Goal: Transaction & Acquisition: Obtain resource

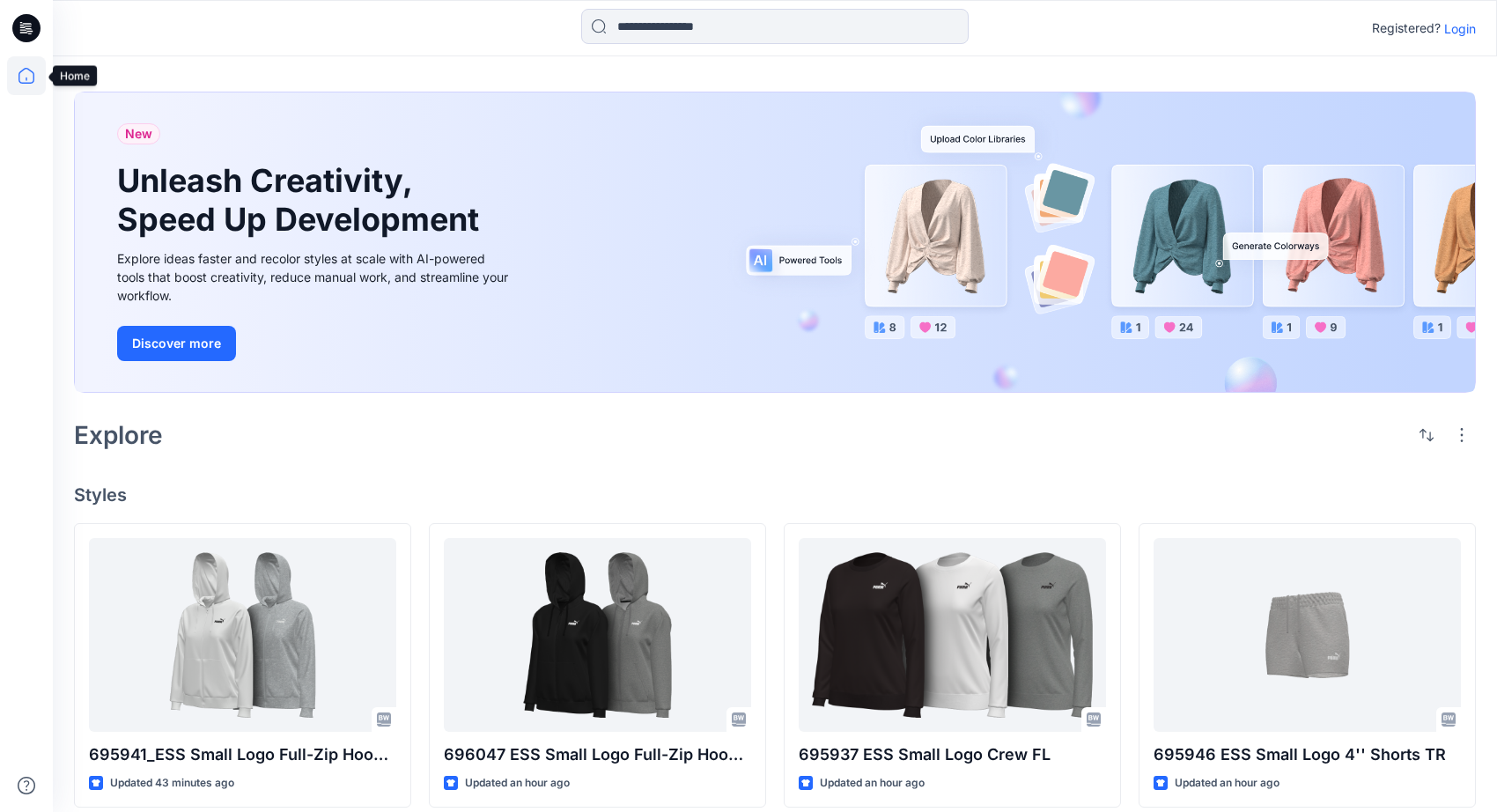
click at [23, 71] on icon at bounding box center [26, 76] width 39 height 39
click at [17, 13] on icon at bounding box center [26, 28] width 28 height 57
click at [19, 27] on icon at bounding box center [26, 28] width 28 height 28
click at [32, 69] on icon at bounding box center [26, 76] width 39 height 39
click at [1470, 35] on p "Login" at bounding box center [1459, 29] width 32 height 19
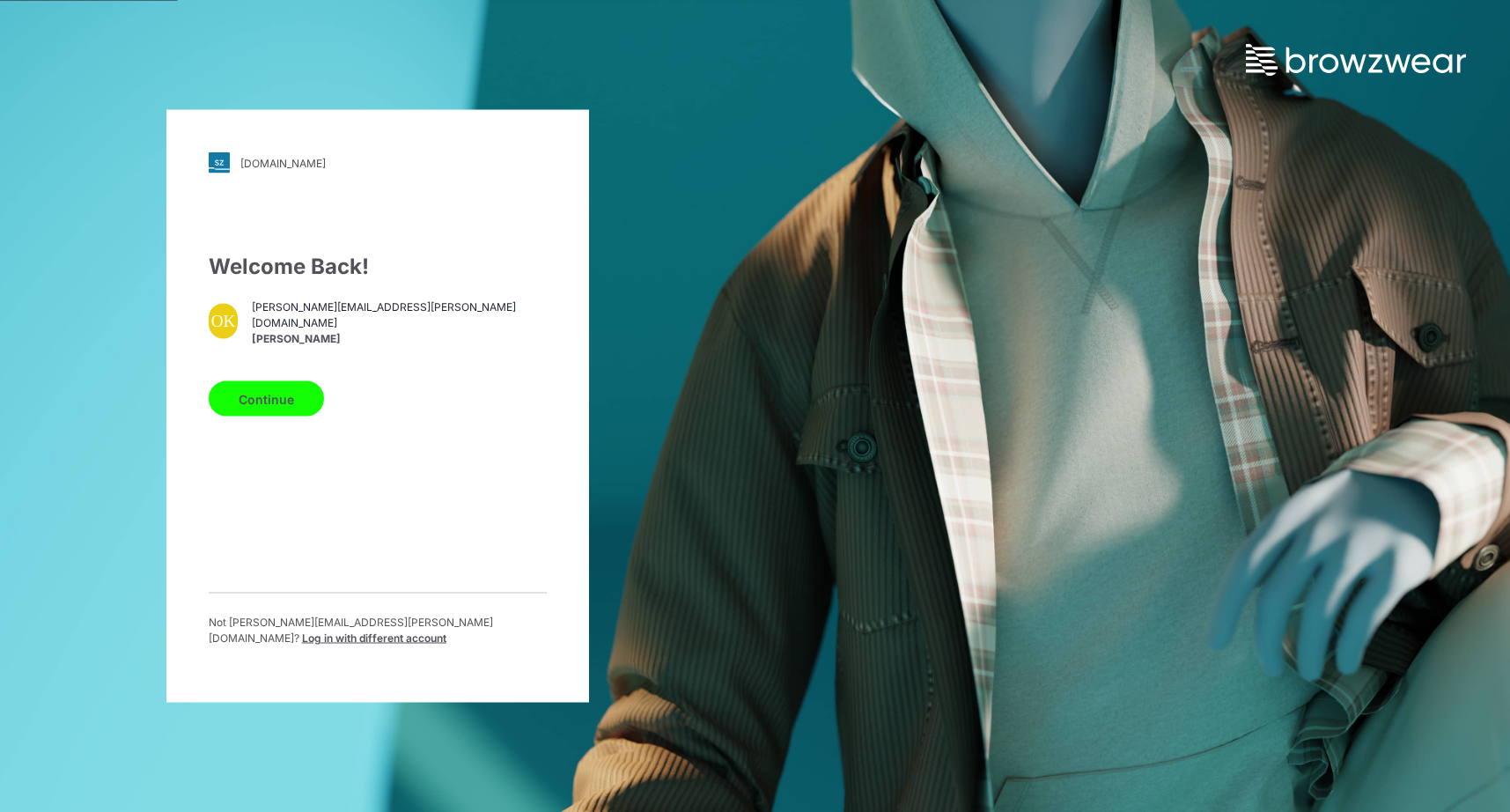
click at [253, 396] on button "Continue" at bounding box center [267, 399] width 115 height 35
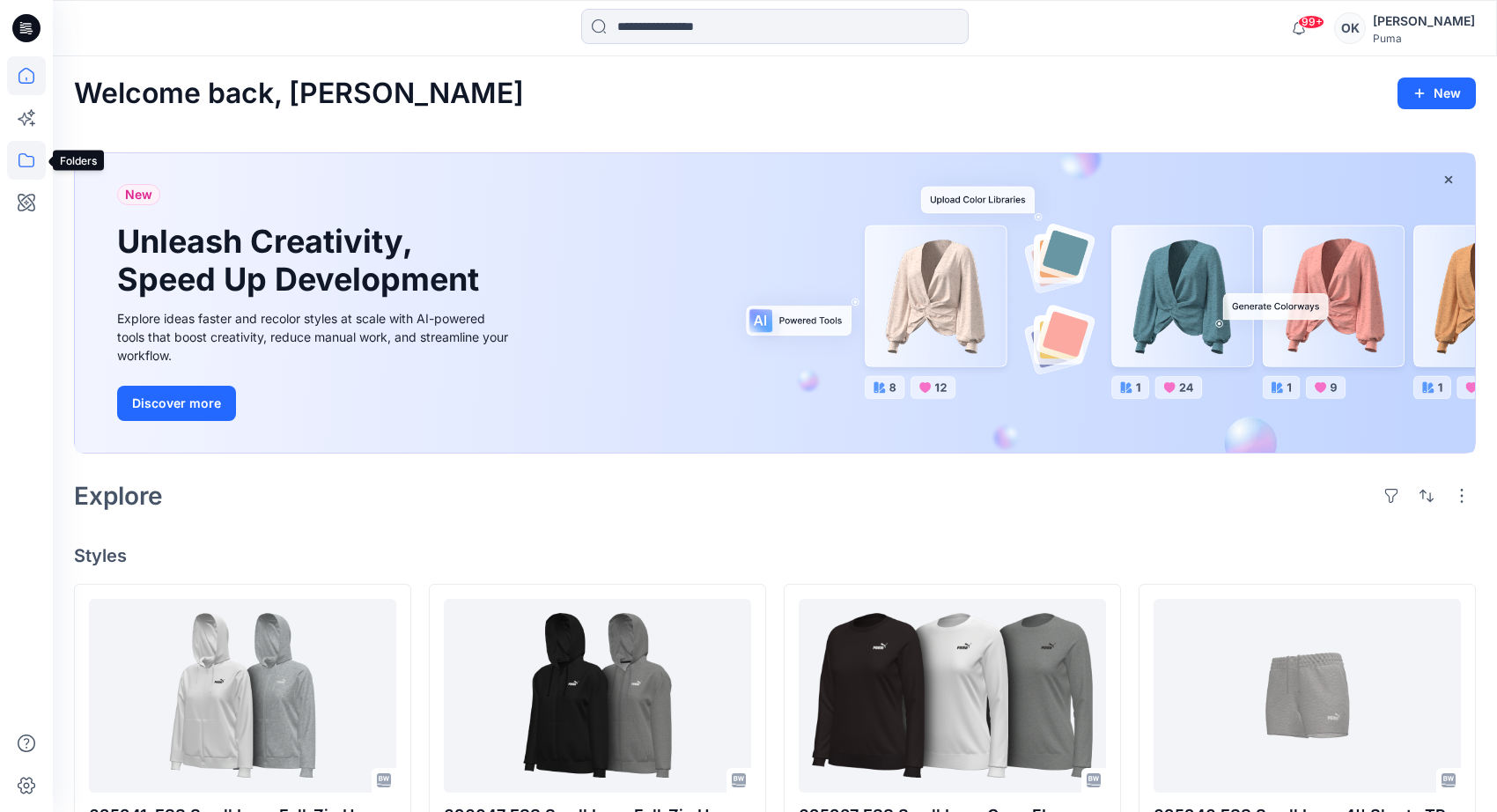
click at [26, 158] on icon at bounding box center [26, 159] width 39 height 39
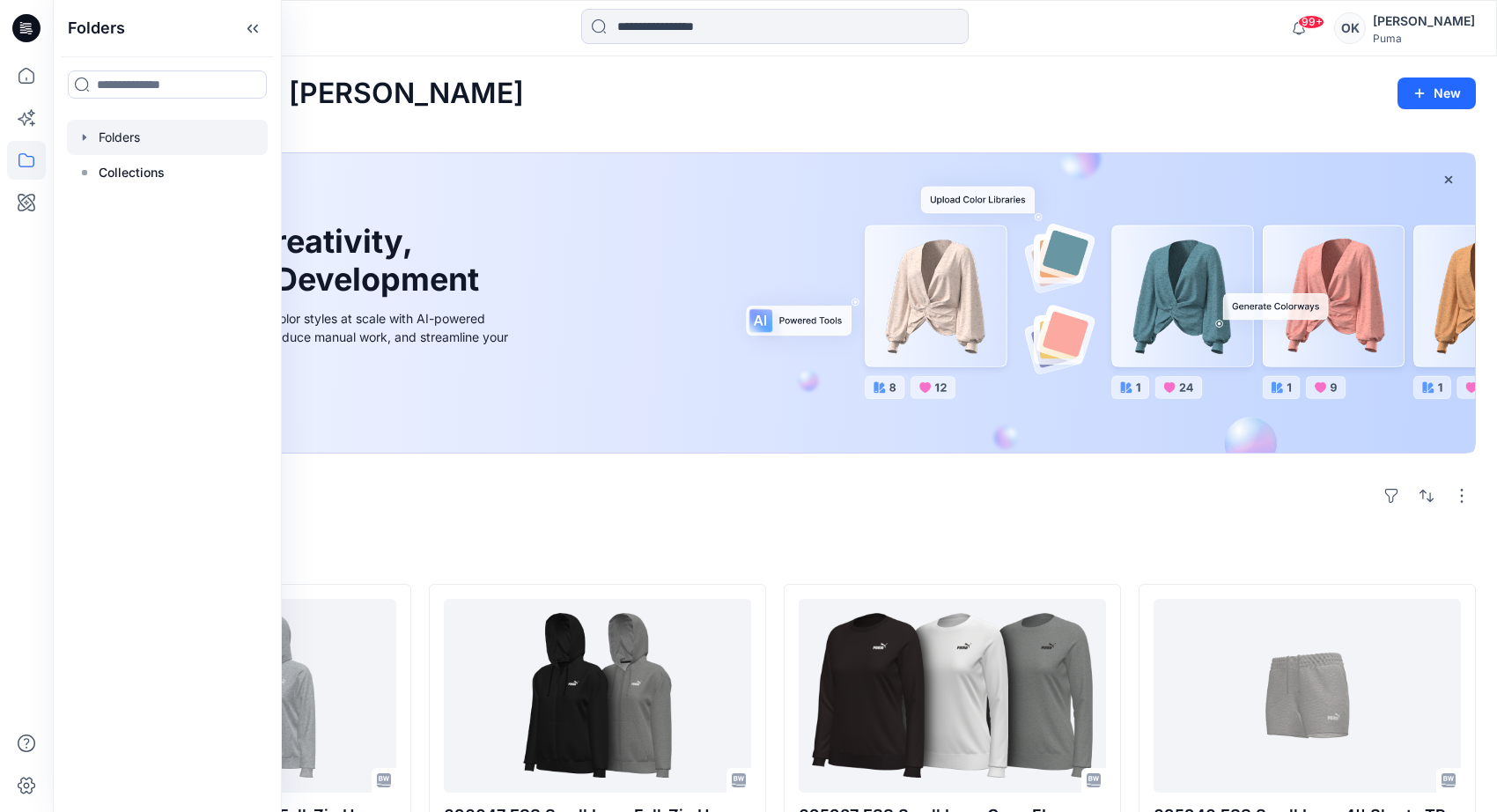
click at [83, 132] on icon "button" at bounding box center [85, 138] width 14 height 14
click at [102, 172] on icon "button" at bounding box center [103, 172] width 4 height 6
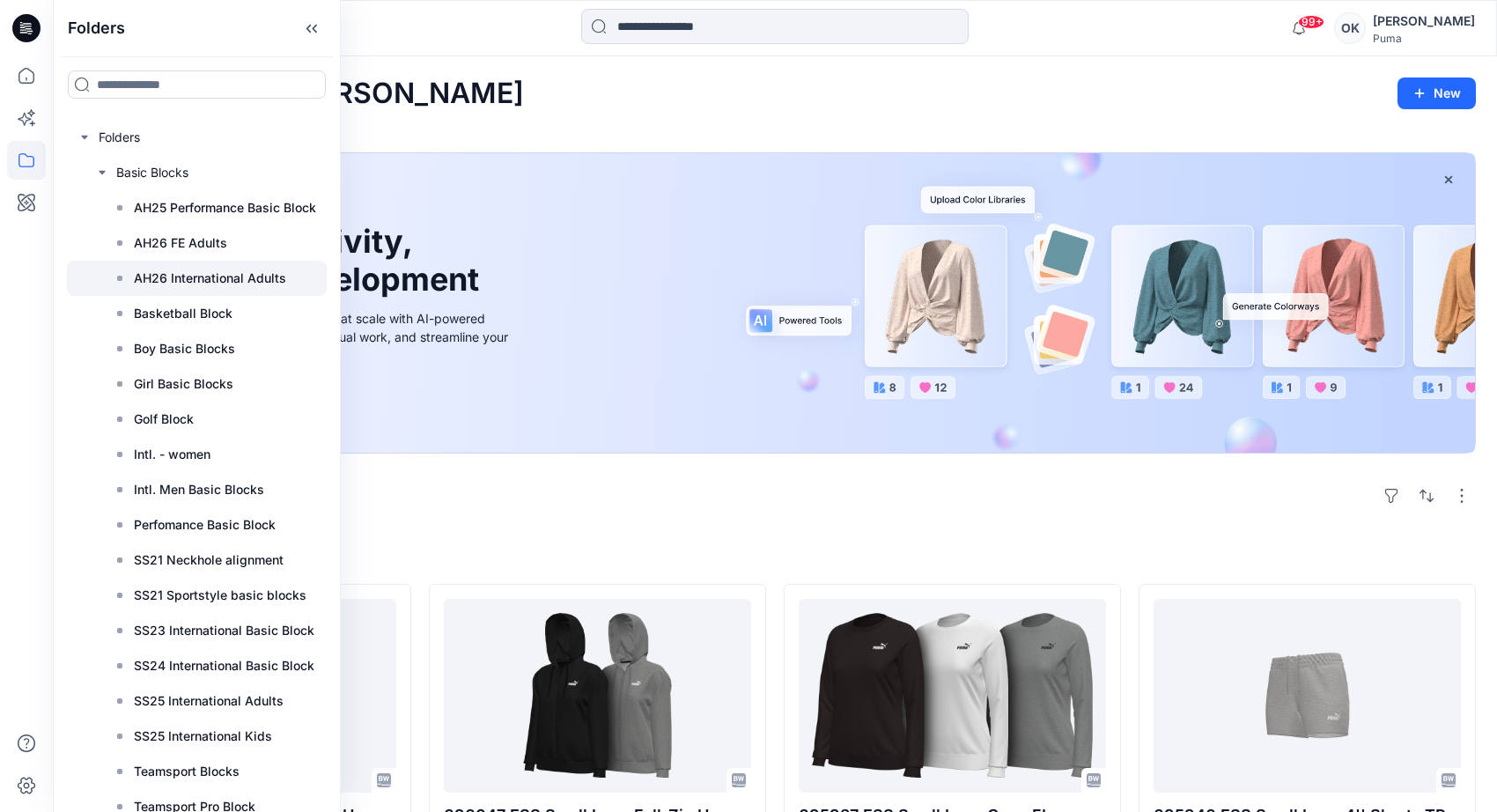
click at [212, 283] on p "AH26 International Adults" at bounding box center [210, 277] width 152 height 21
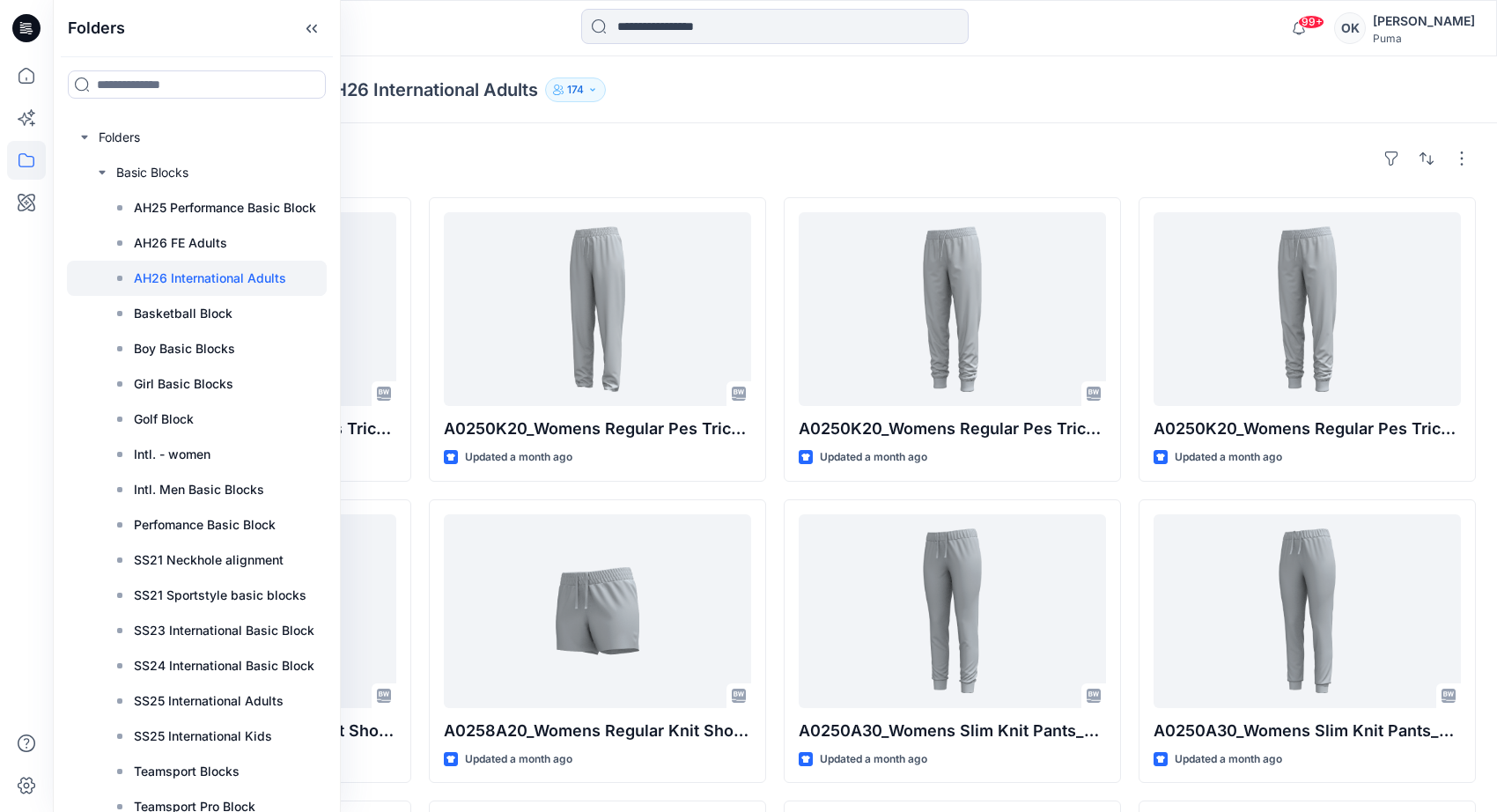
click at [457, 24] on div at bounding box center [775, 28] width 722 height 39
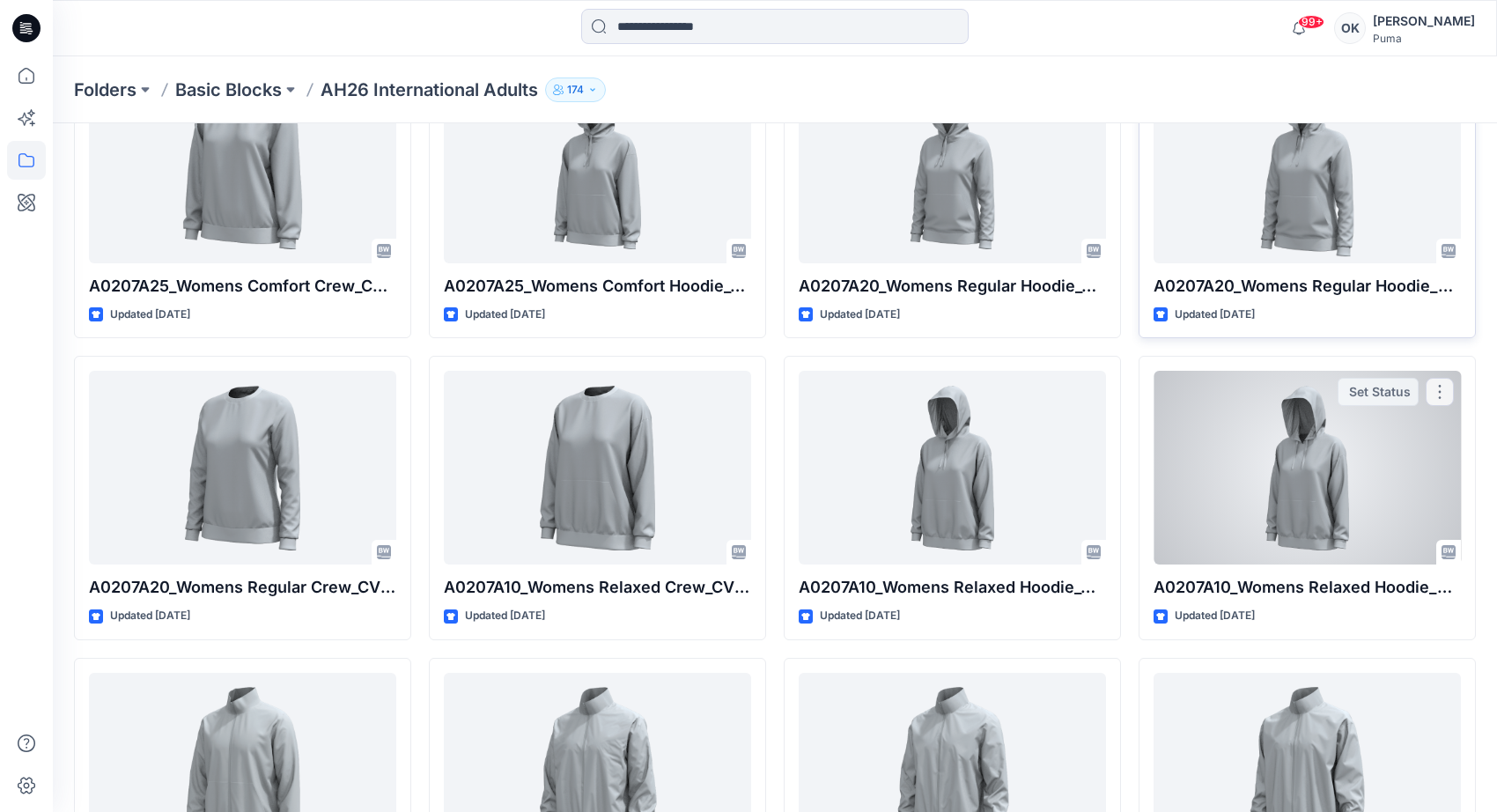
scroll to position [6185, 0]
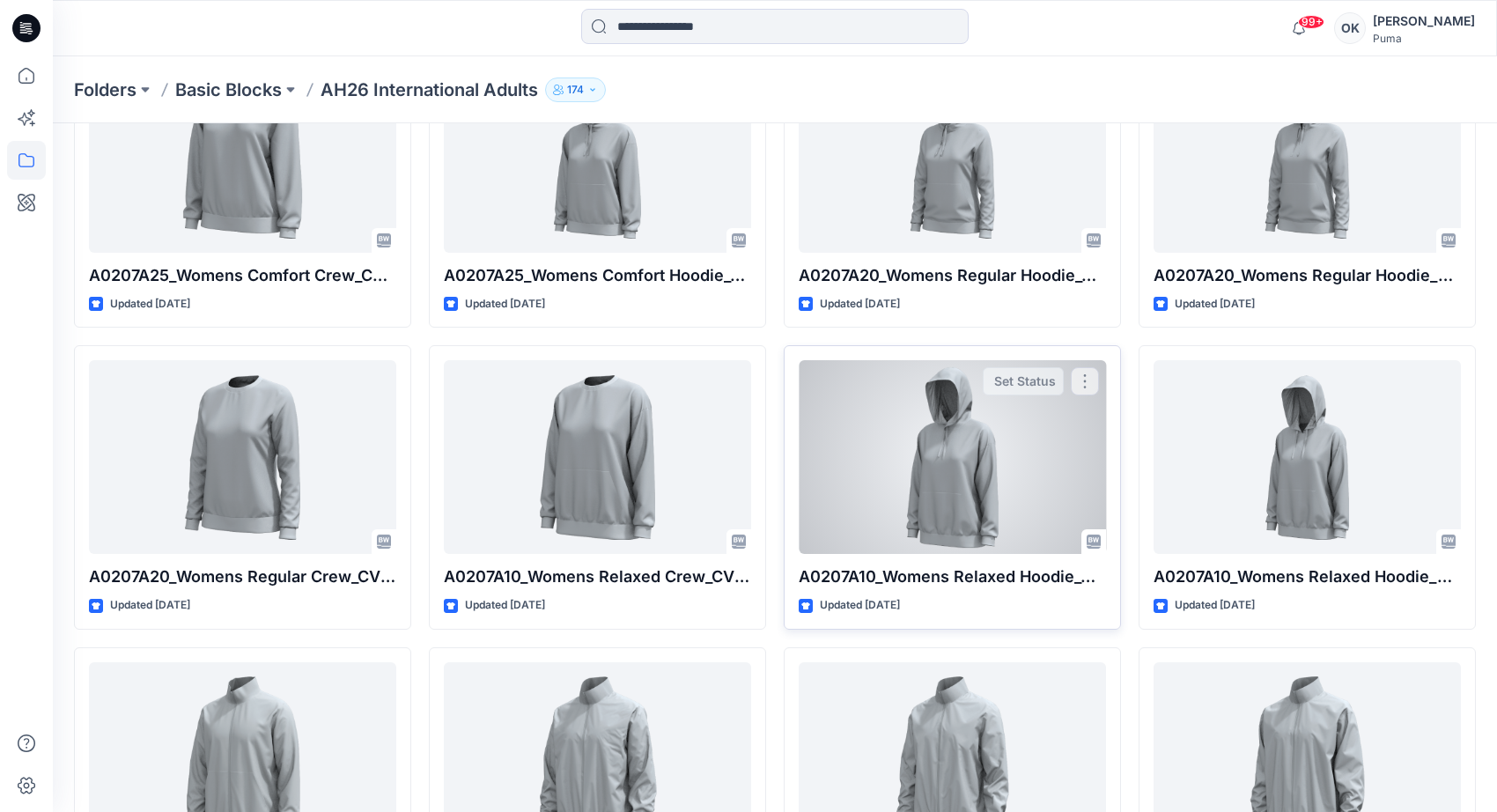
click at [942, 476] on div at bounding box center [951, 456] width 307 height 194
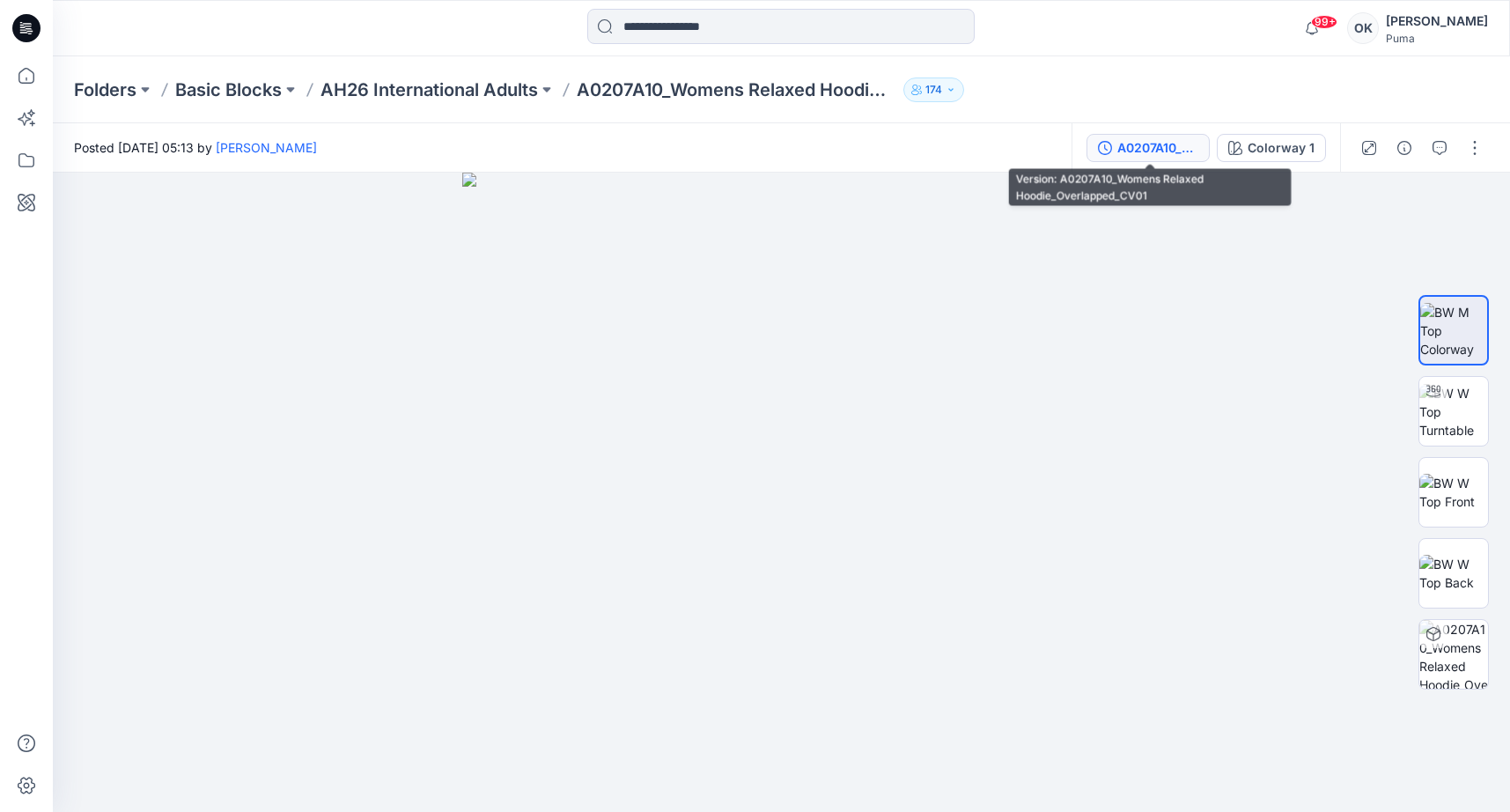
click at [1140, 142] on div "A0207A10_Womens Relaxed Hoodie_Overlapped_CV01" at bounding box center [1158, 149] width 81 height 20
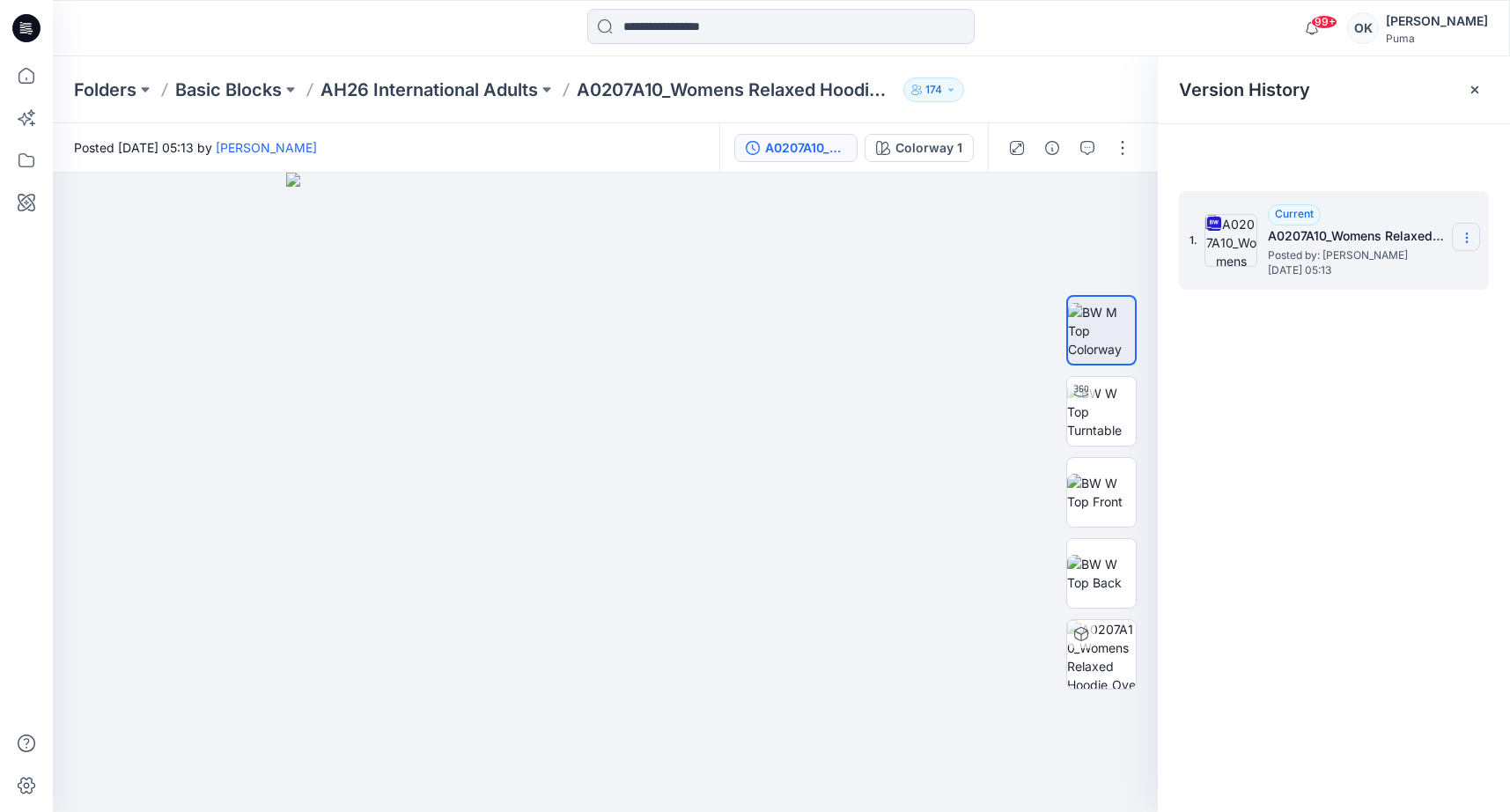
click at [1467, 243] on icon at bounding box center [1468, 238] width 14 height 14
click at [1371, 262] on span "Download Source BW File" at bounding box center [1379, 271] width 148 height 21
click at [443, 83] on p "AH26 International Adults" at bounding box center [429, 89] width 218 height 24
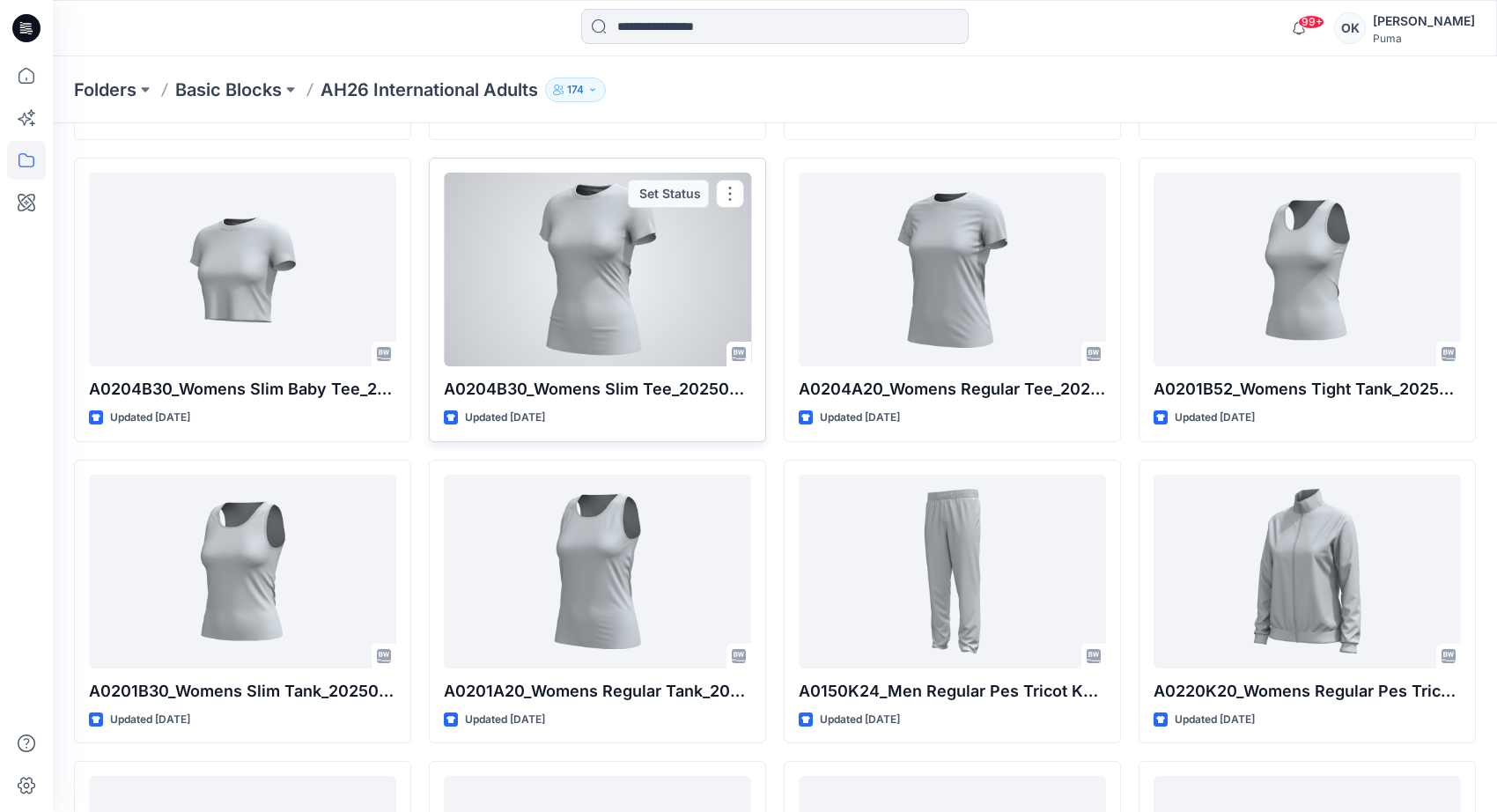
scroll to position [3984, 0]
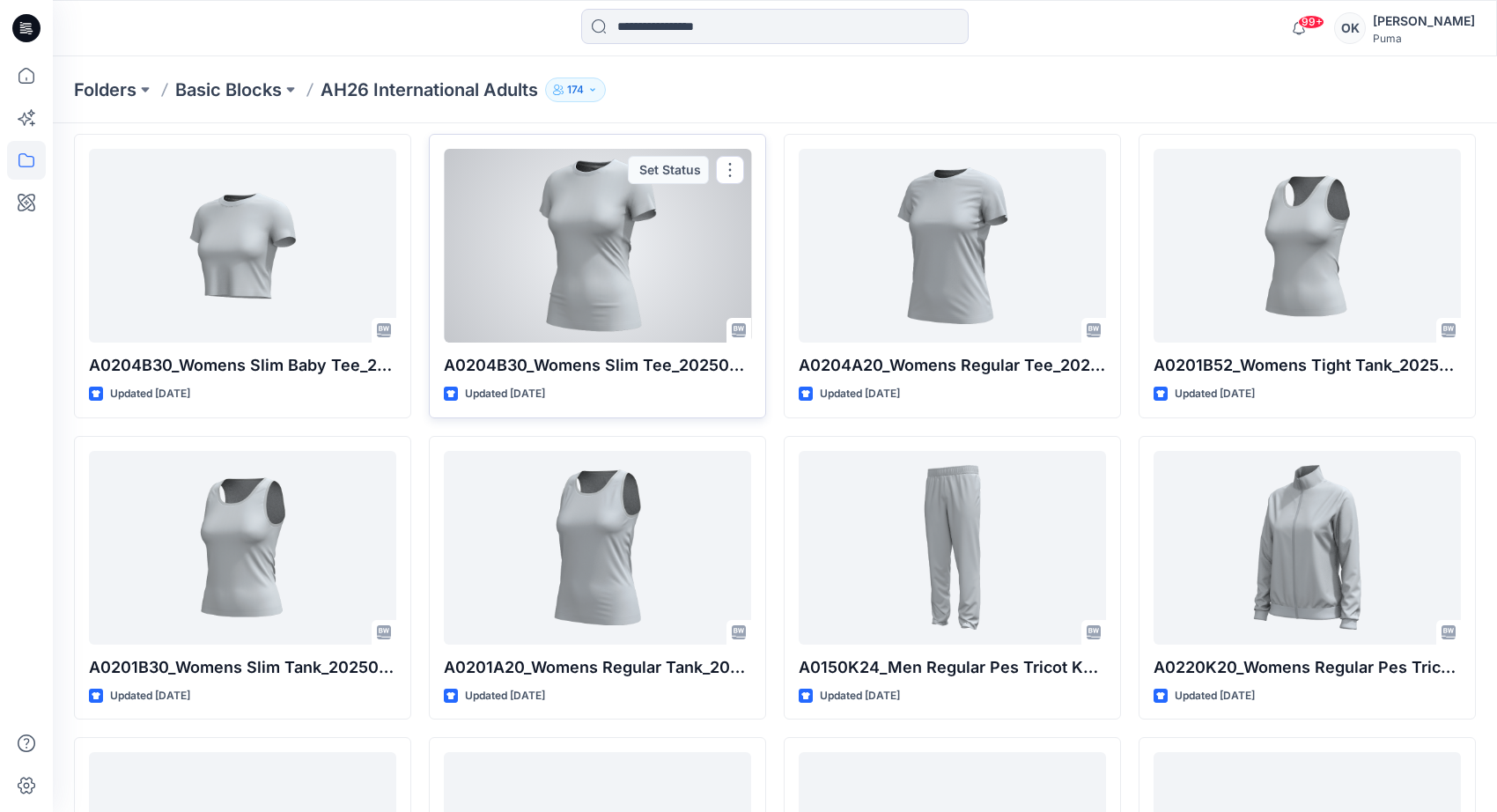
click at [657, 280] on div at bounding box center [597, 245] width 307 height 194
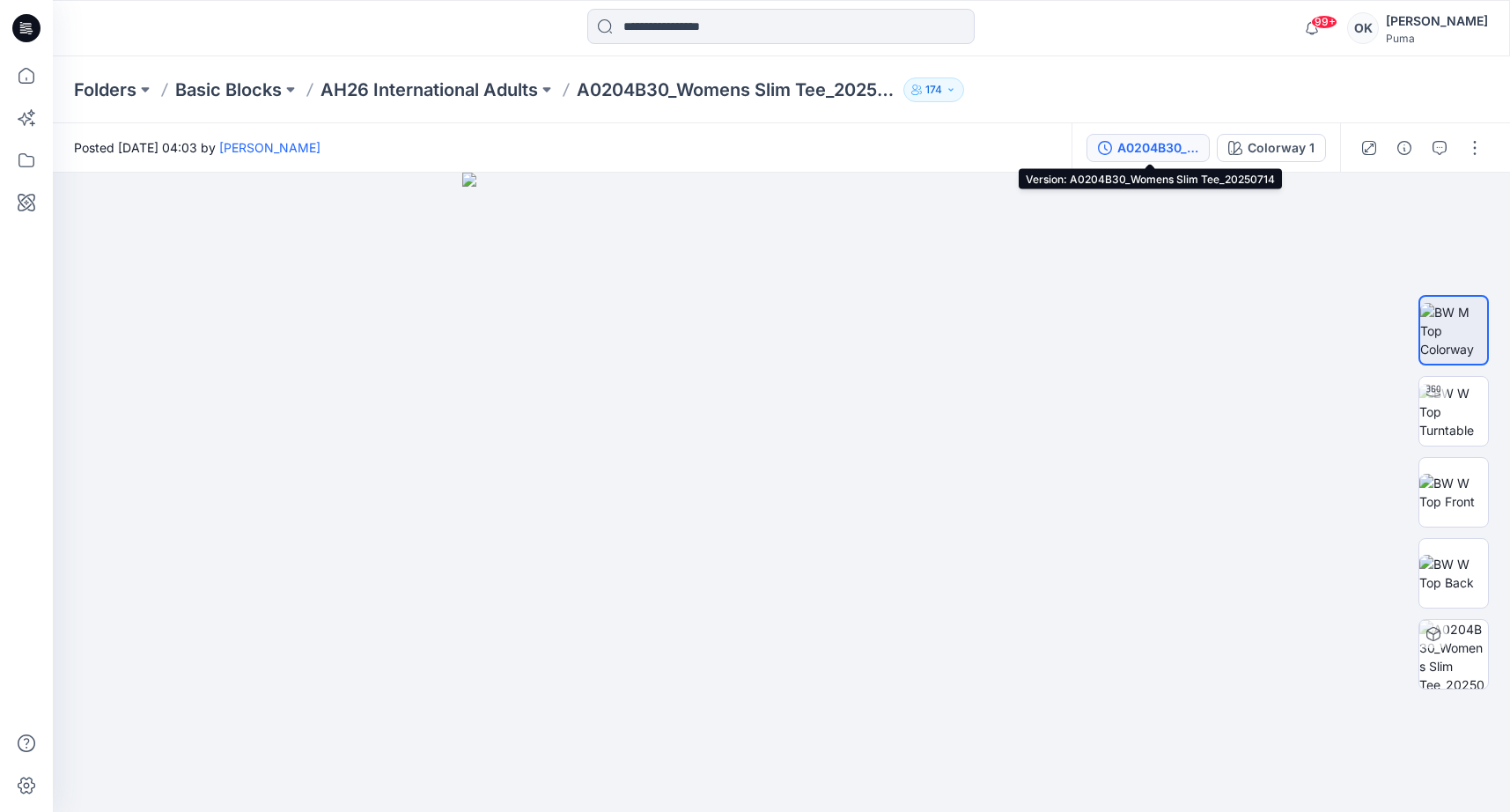
click at [1168, 146] on div "A0204B30_Womens Slim Tee_20250714" at bounding box center [1158, 149] width 81 height 20
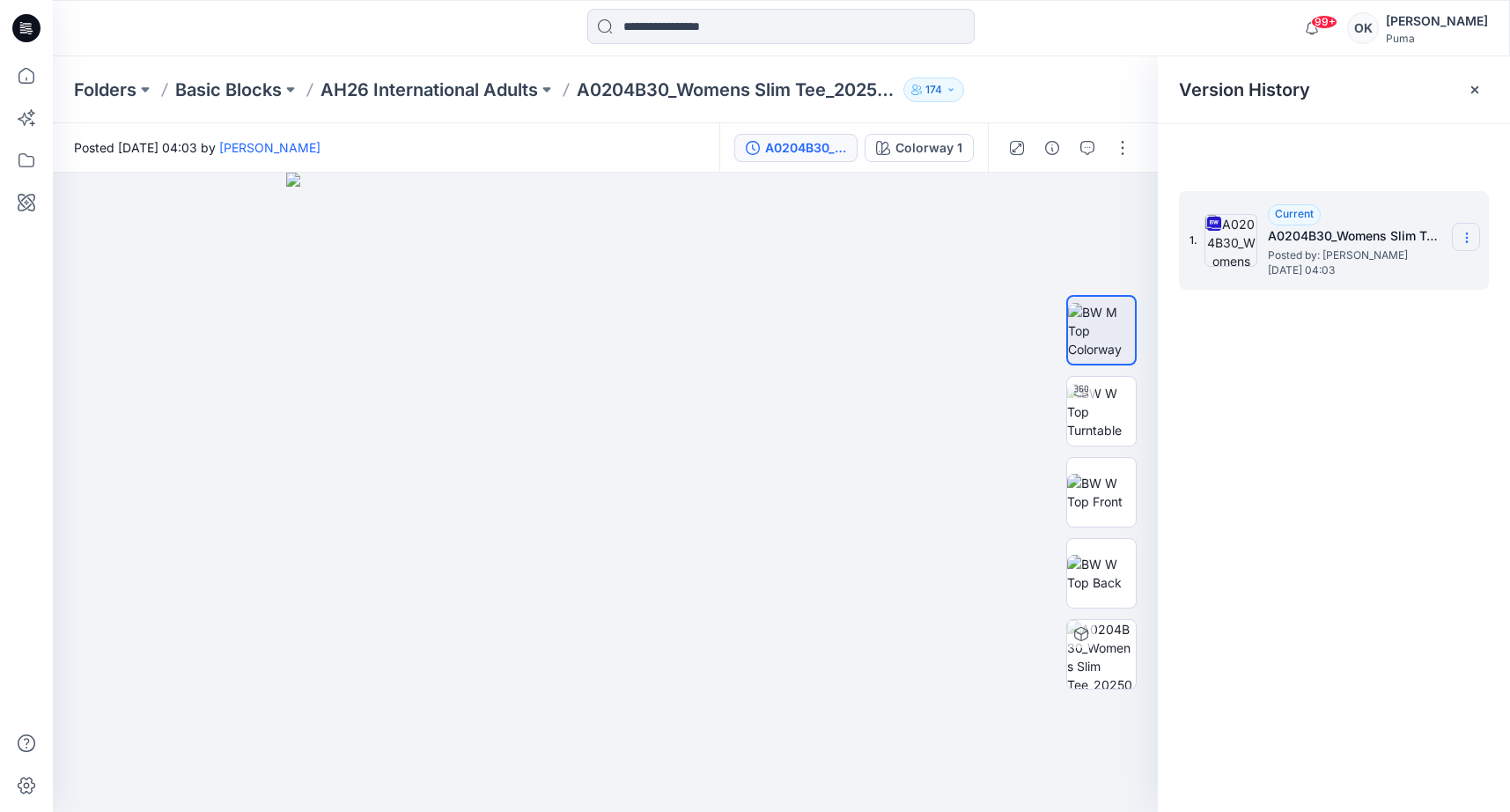
click at [1469, 235] on icon at bounding box center [1468, 238] width 14 height 14
click at [1414, 268] on span "Download Source BW File" at bounding box center [1379, 271] width 148 height 21
click at [1469, 90] on icon at bounding box center [1475, 90] width 14 height 14
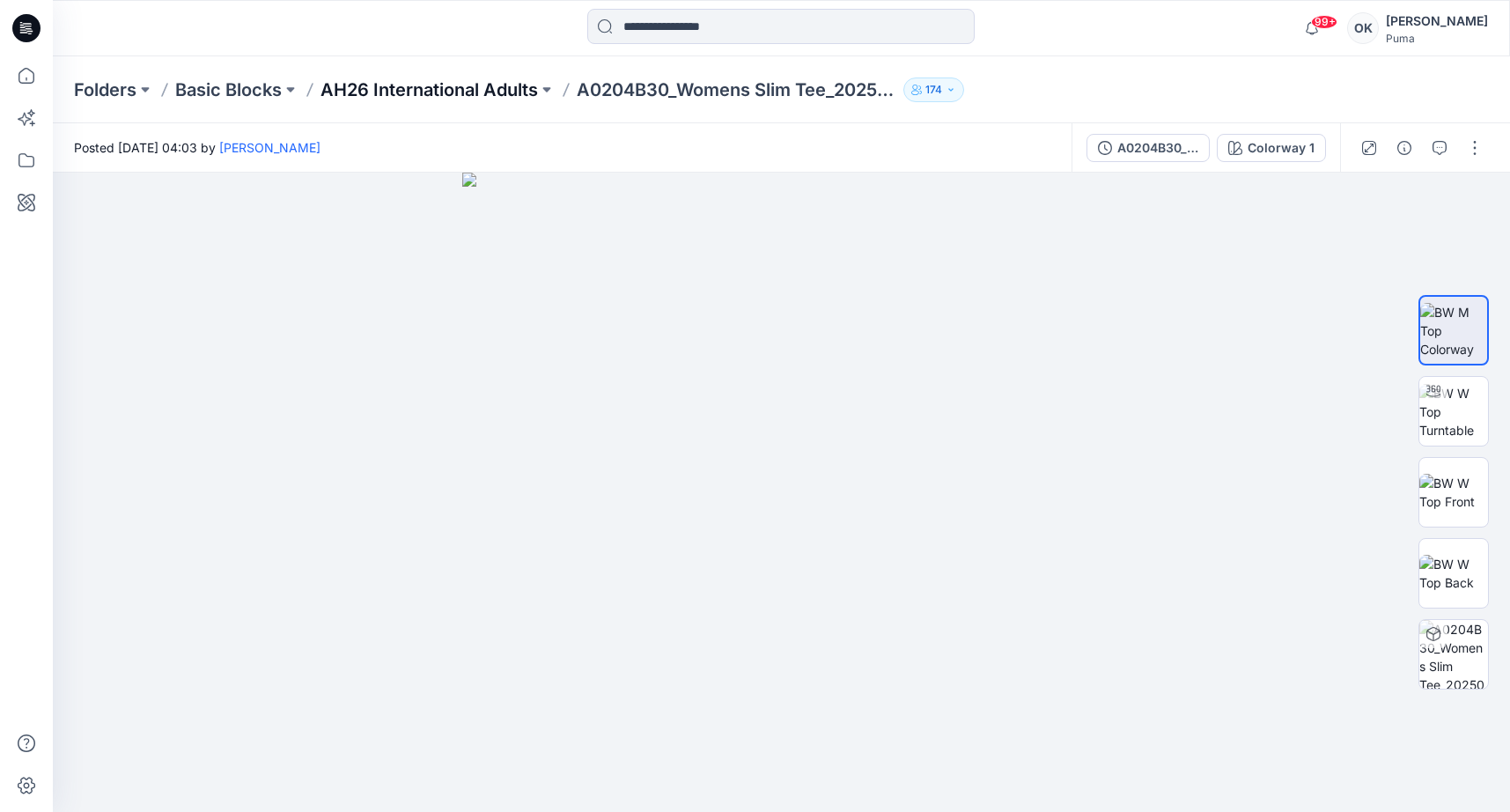
click at [513, 82] on p "AH26 International Adults" at bounding box center [429, 89] width 218 height 24
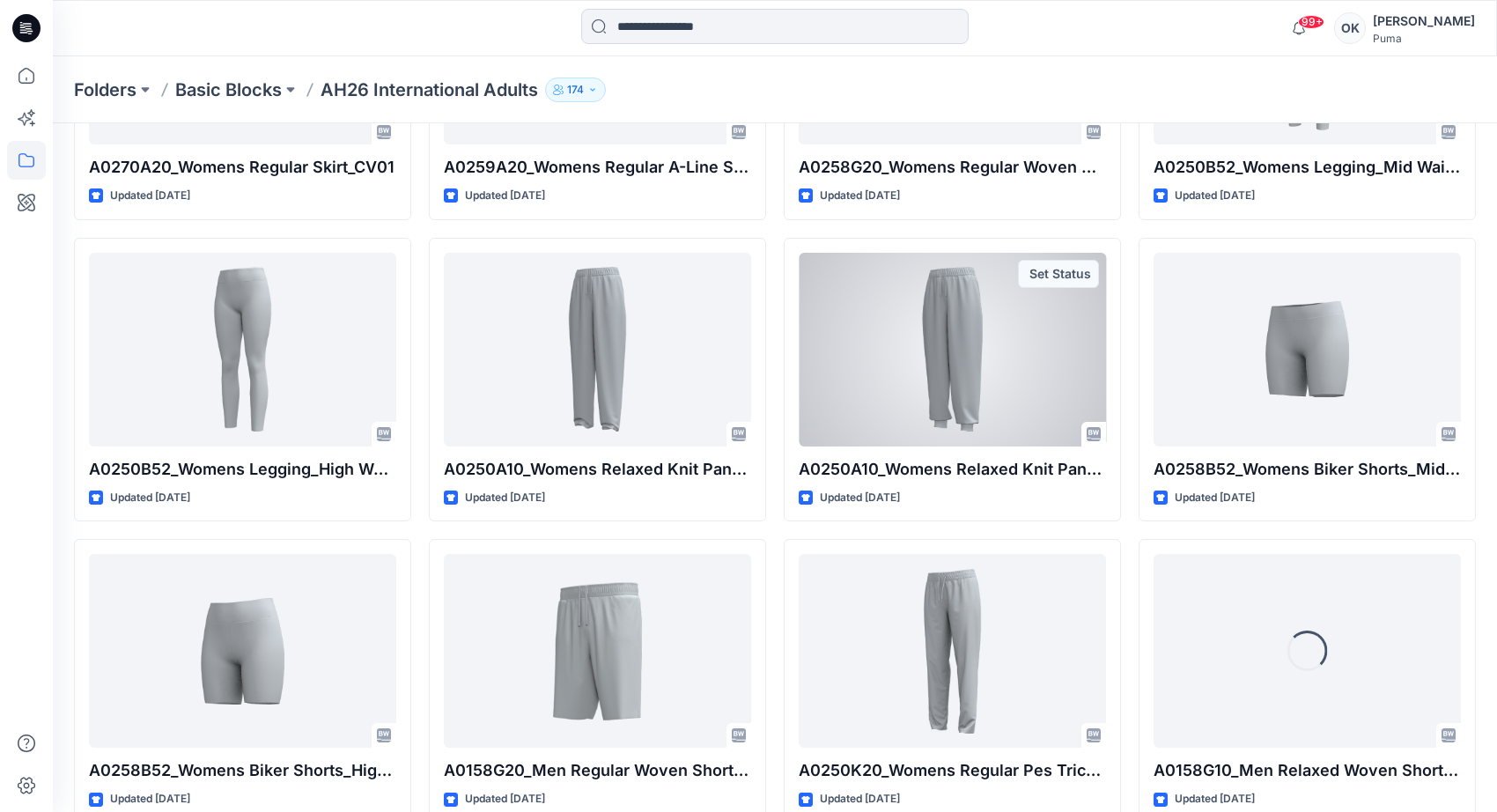
scroll to position [1491, 0]
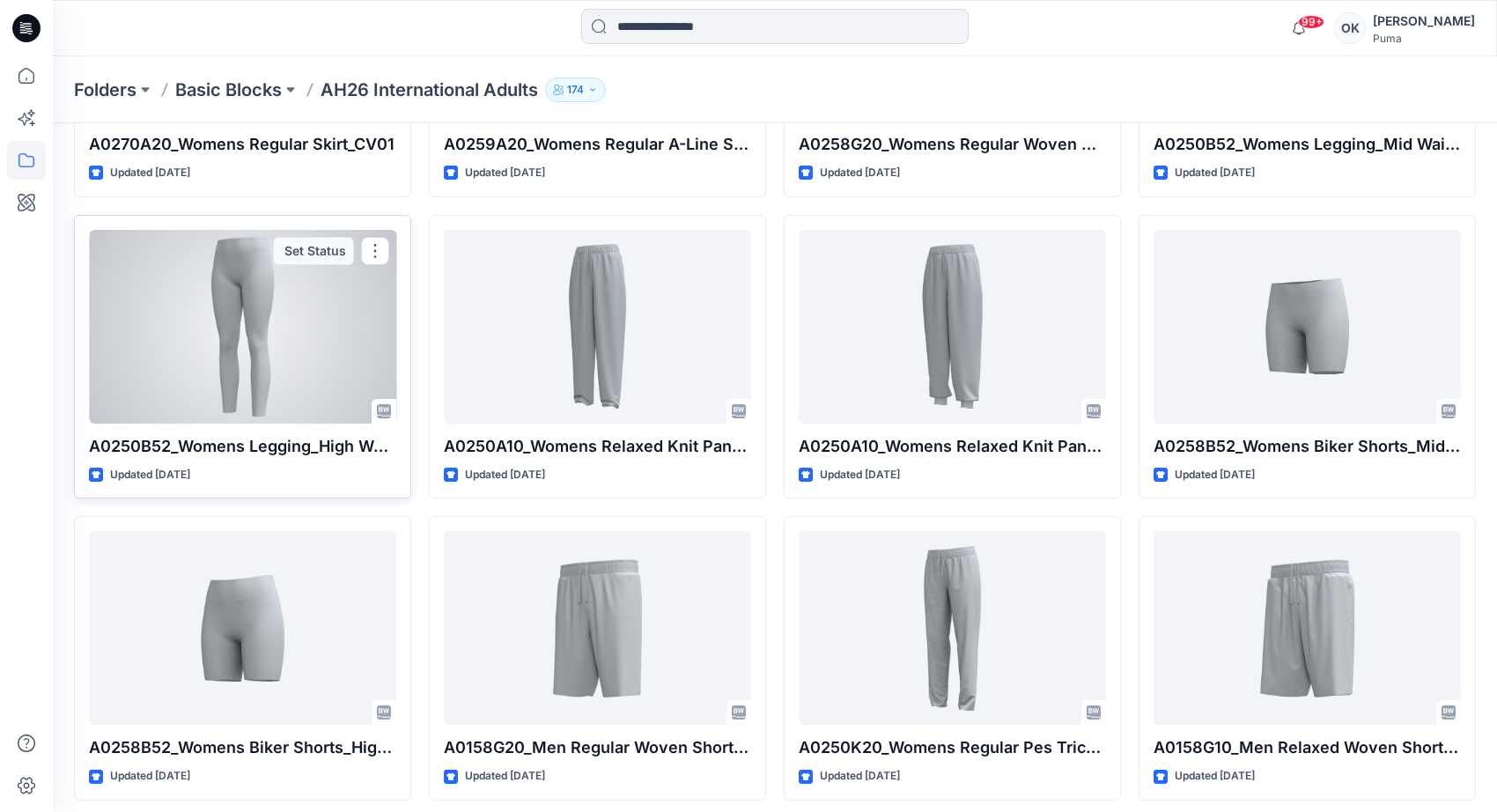
click at [223, 354] on div at bounding box center [242, 326] width 307 height 194
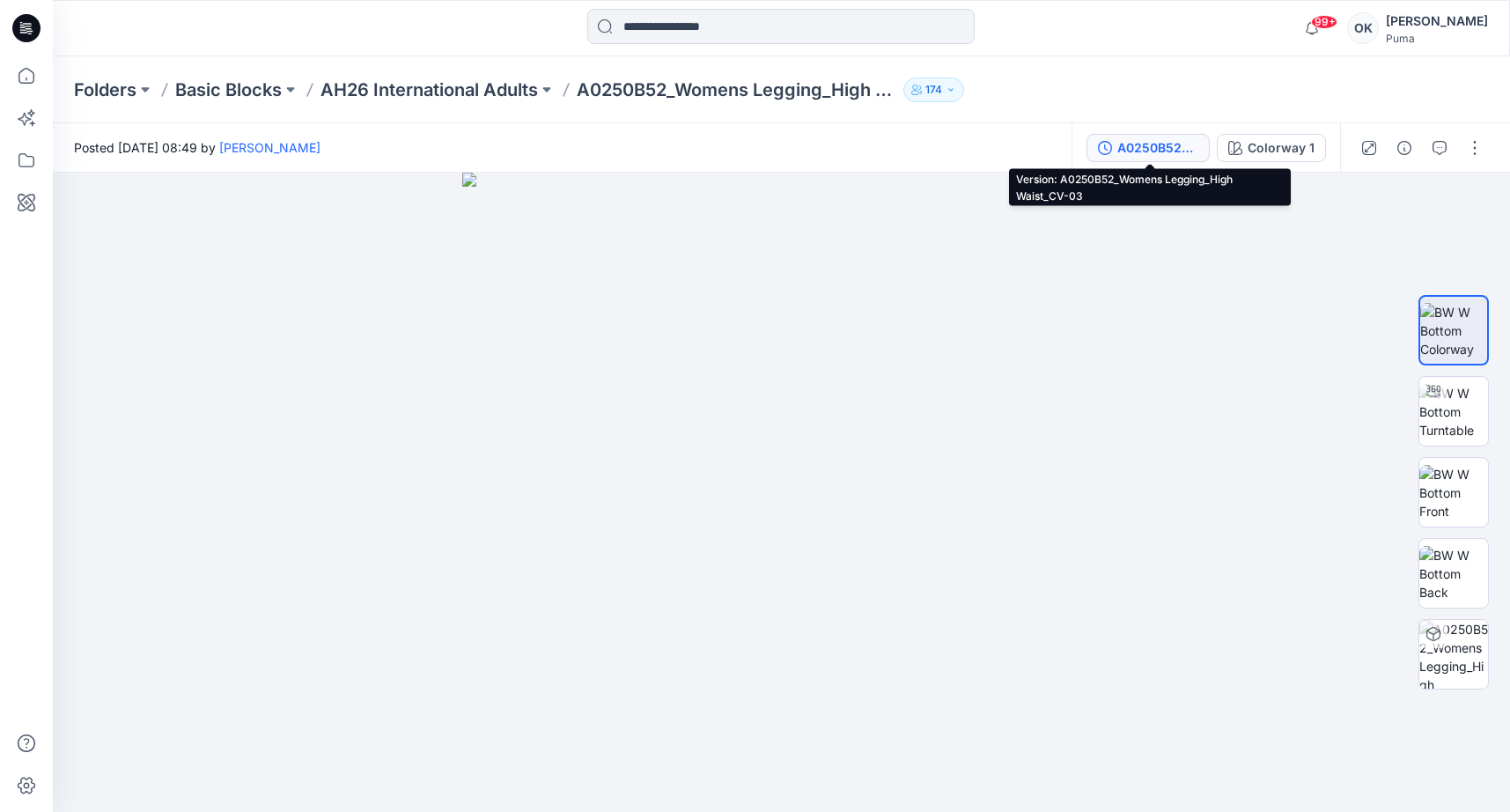
click at [1189, 143] on div "A0250B52_Womens Legging_High Waist_CV-03" at bounding box center [1158, 149] width 81 height 20
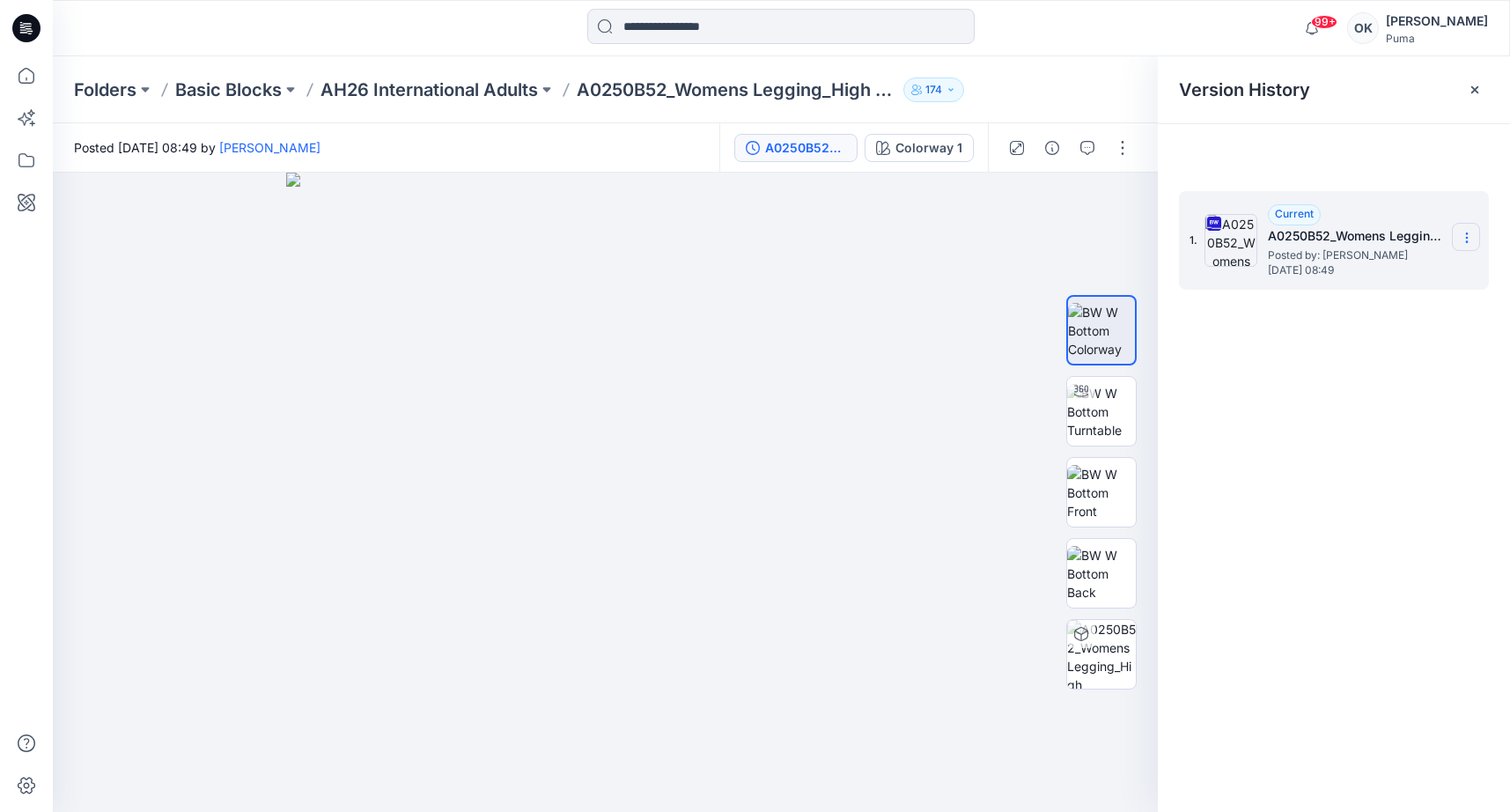
click at [1473, 236] on icon at bounding box center [1468, 238] width 14 height 14
click at [1404, 271] on span "Download Source BW File" at bounding box center [1379, 271] width 148 height 21
